Goal: Navigation & Orientation: Find specific page/section

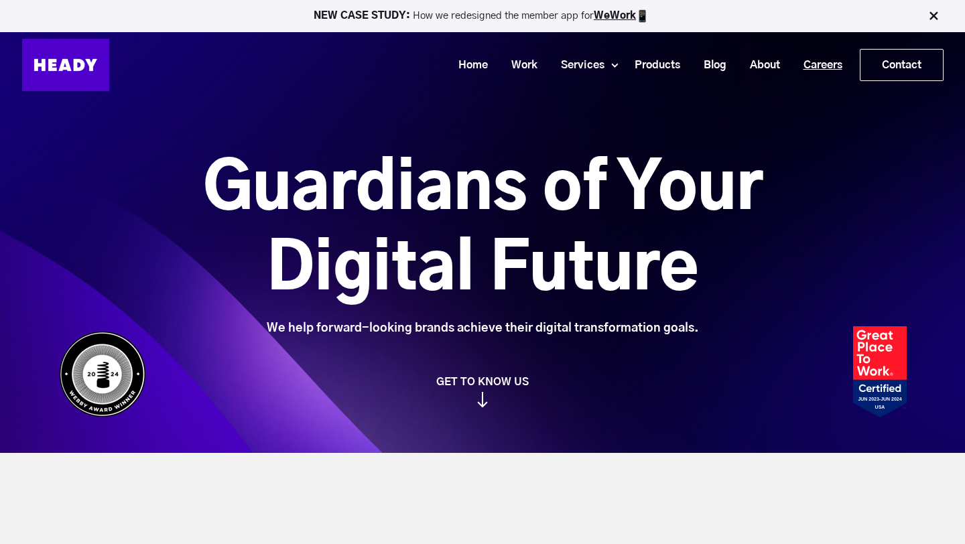
click at [827, 74] on link "Careers" at bounding box center [817, 65] width 62 height 25
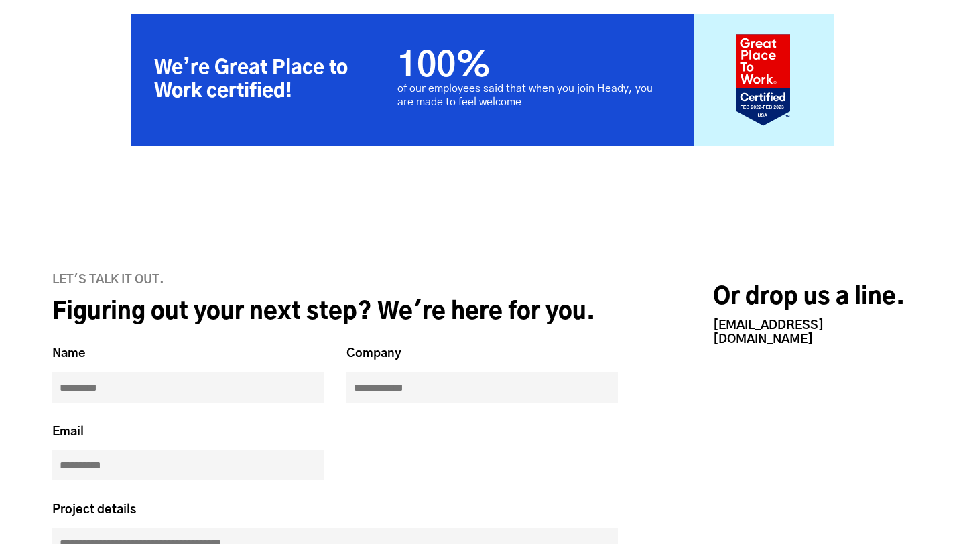
scroll to position [3275, 0]
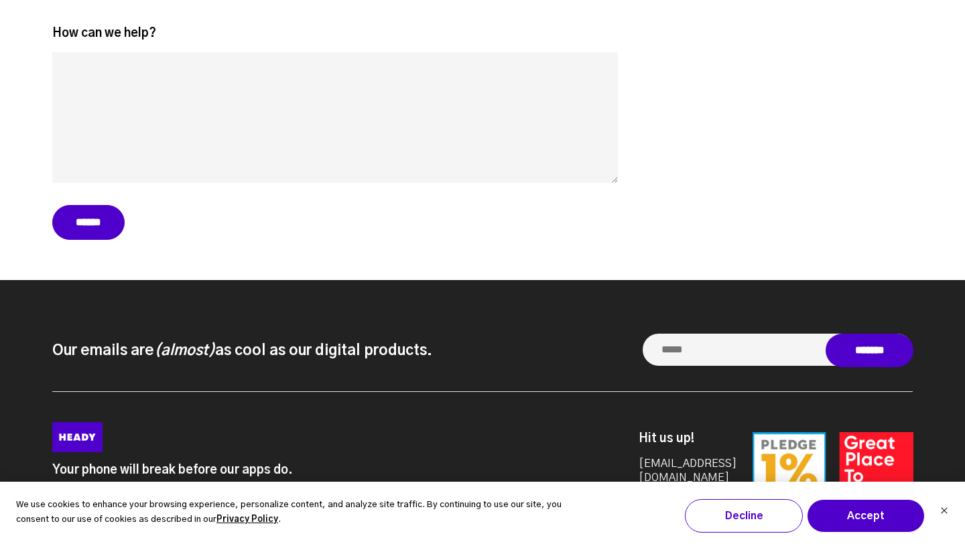
scroll to position [6209, 0]
